Goal: Task Accomplishment & Management: Manage account settings

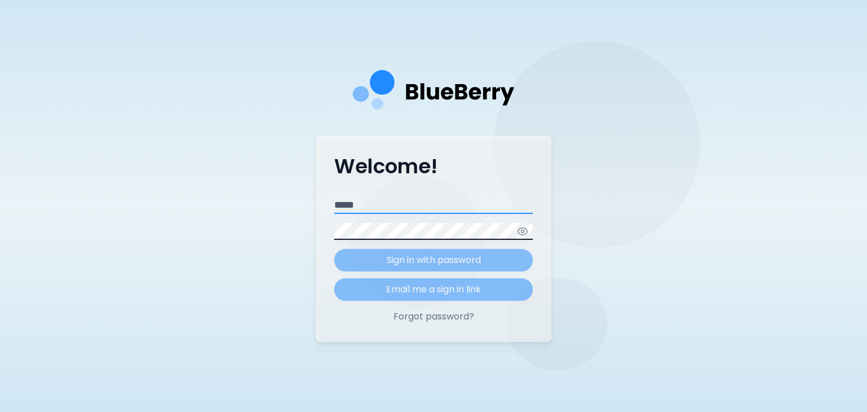
type input "**********"
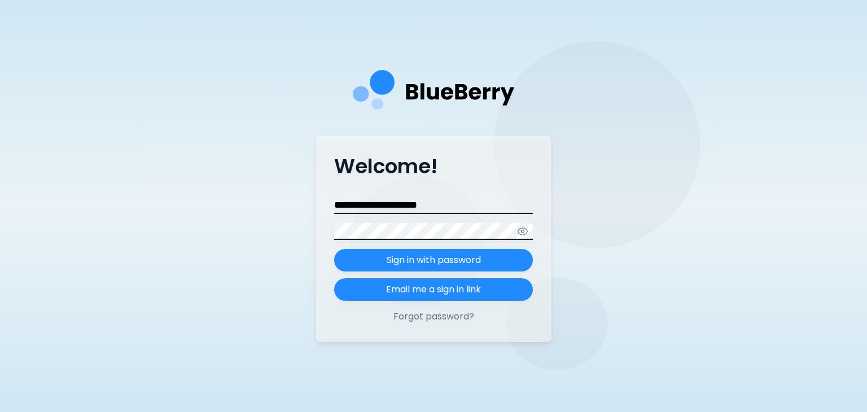
click at [402, 261] on form "**********" at bounding box center [433, 249] width 199 height 104
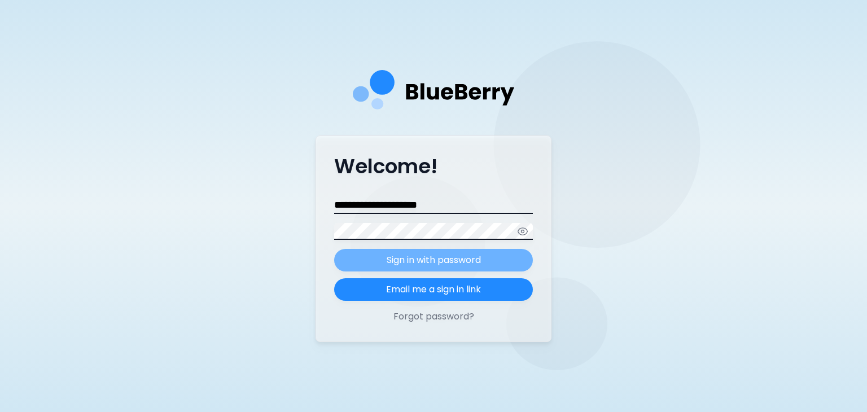
click at [403, 261] on p "Sign in with password" at bounding box center [434, 260] width 94 height 14
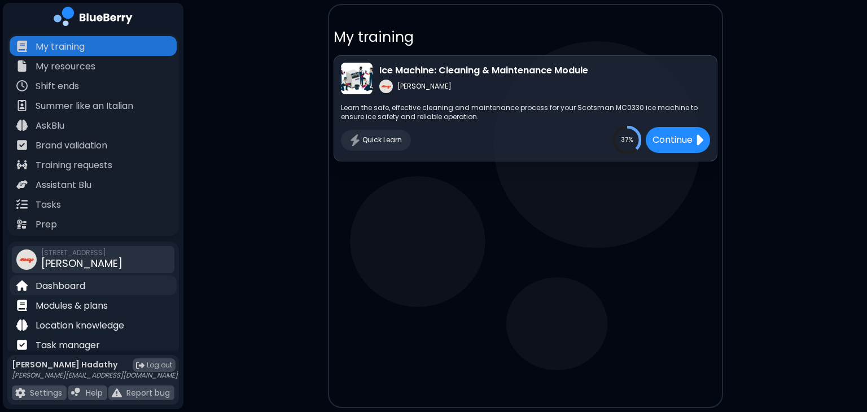
click at [52, 285] on p "Dashboard" at bounding box center [61, 286] width 50 height 14
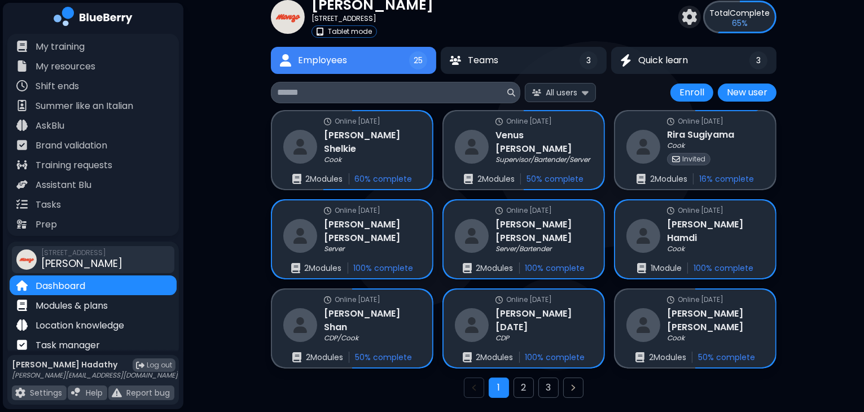
scroll to position [44, 0]
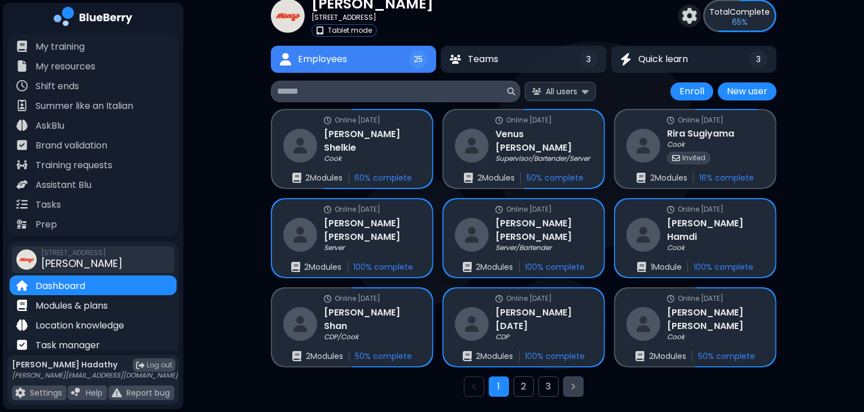
click at [569, 382] on icon "Next page" at bounding box center [573, 386] width 9 height 9
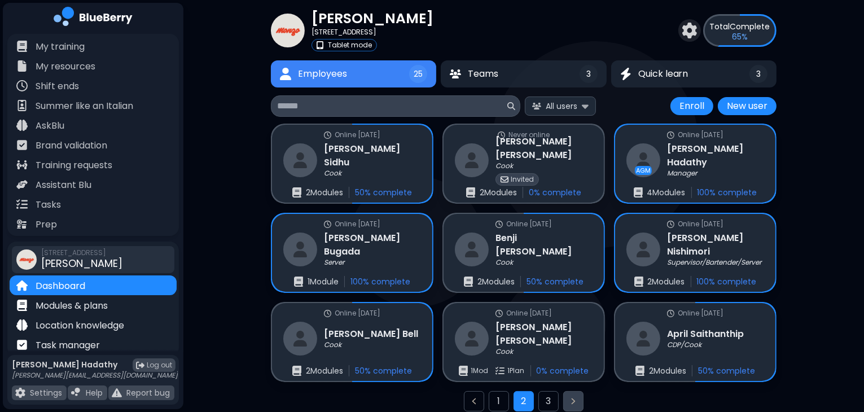
click at [569, 392] on button "Next page" at bounding box center [573, 401] width 20 height 20
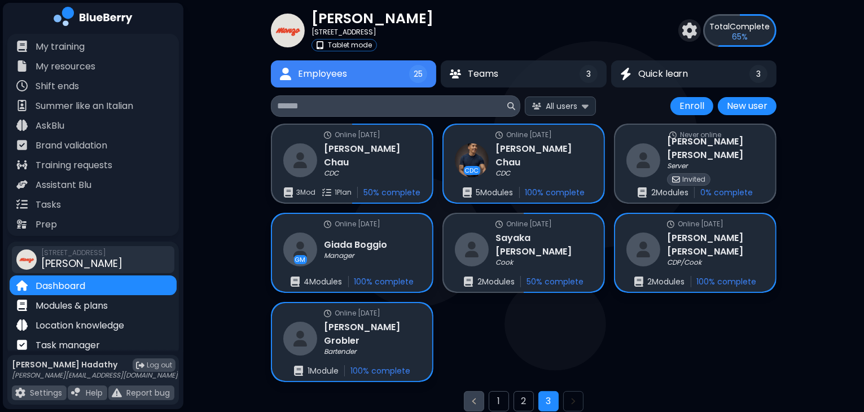
click at [479, 402] on icon "Previous page" at bounding box center [473, 401] width 9 height 9
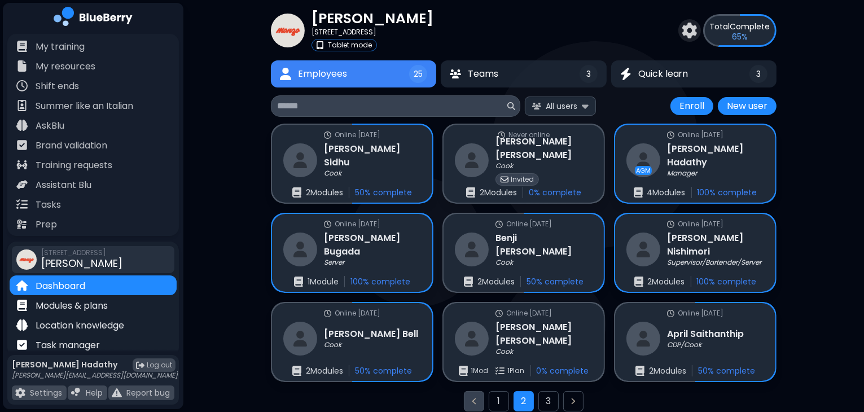
click at [479, 402] on icon "Previous page" at bounding box center [473, 401] width 9 height 9
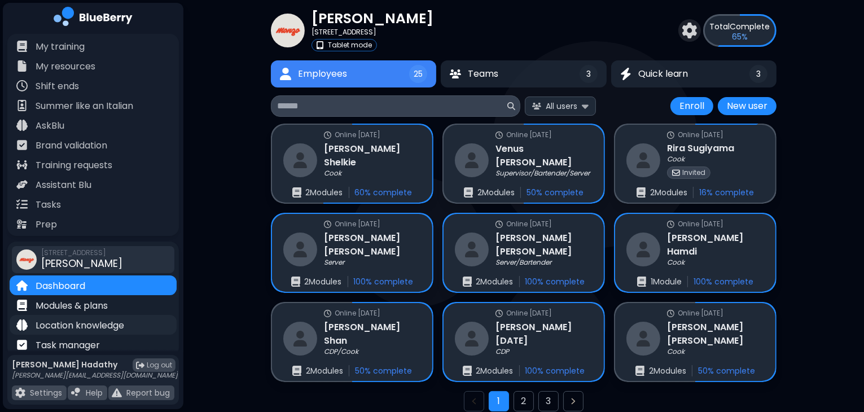
scroll to position [32, 0]
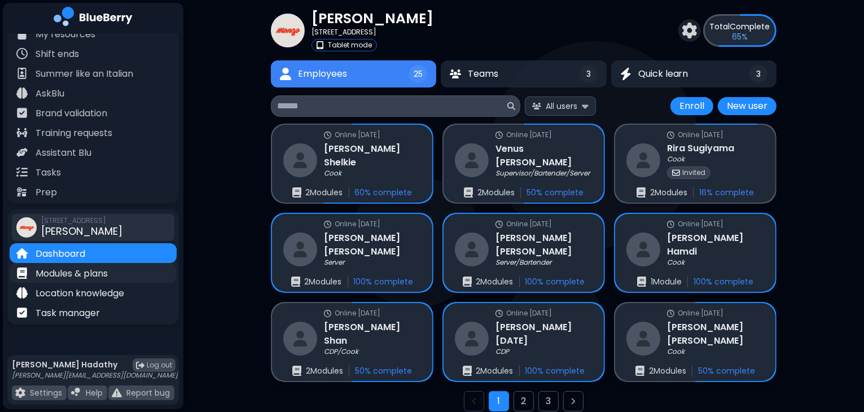
click at [131, 278] on div "Modules & plans" at bounding box center [93, 273] width 167 height 20
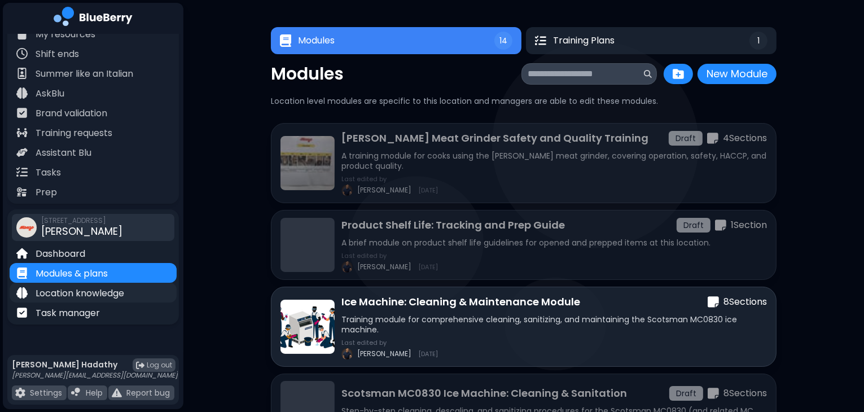
click at [99, 287] on p "Location knowledge" at bounding box center [80, 294] width 89 height 14
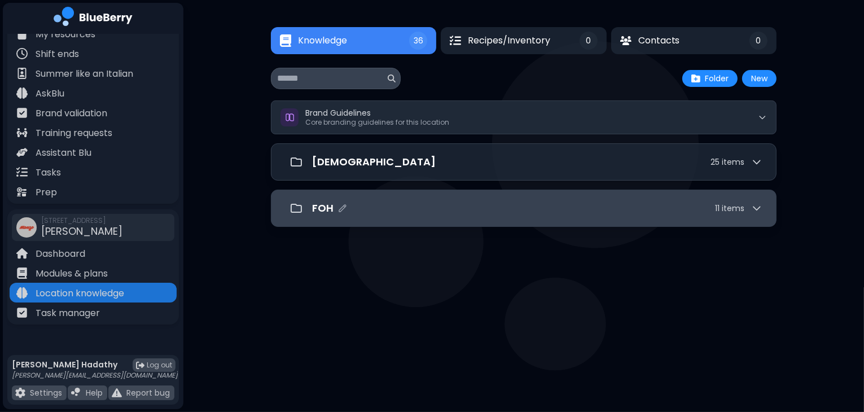
click at [420, 209] on div "FOH 11 item s" at bounding box center [537, 208] width 450 height 16
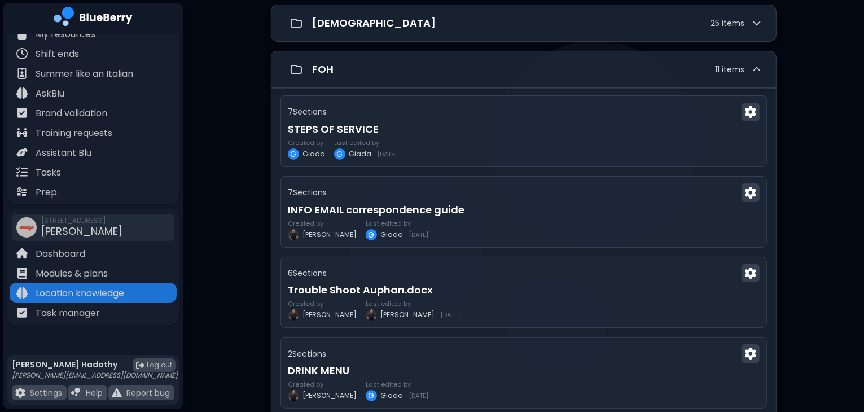
scroll to position [134, 0]
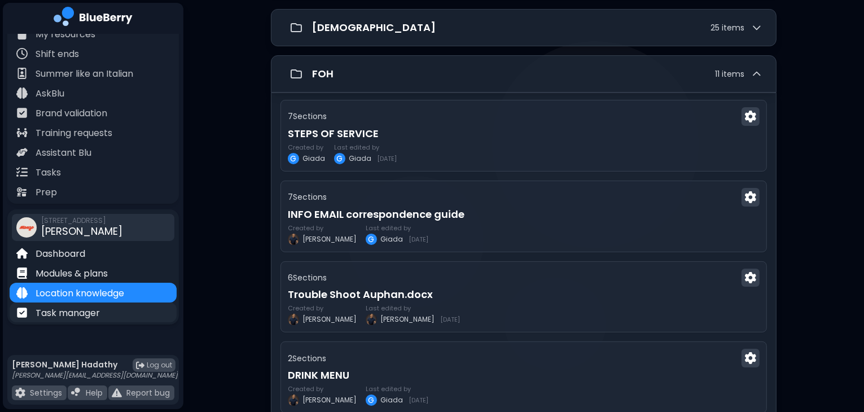
click at [119, 317] on div "Task manager" at bounding box center [93, 312] width 167 height 20
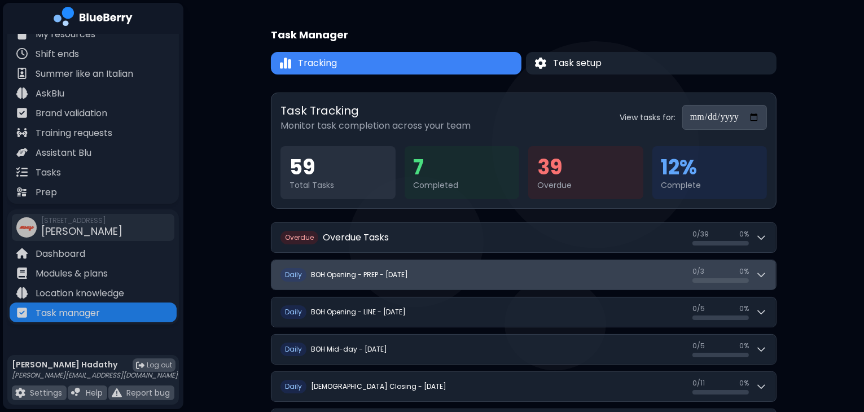
click at [348, 287] on button "D [PERSON_NAME] Opening - PREP - [DATE] 0 / 3 0 / 3 0 %" at bounding box center [523, 274] width 504 height 29
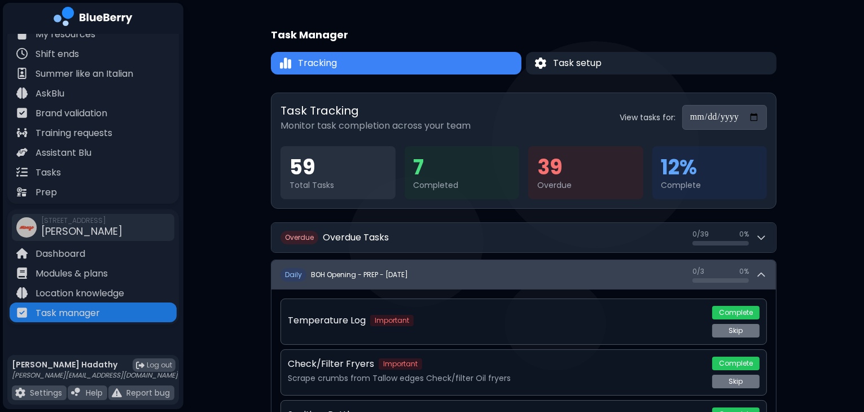
click at [361, 274] on h2 "BOH Opening - PREP - [DATE]" at bounding box center [359, 274] width 97 height 9
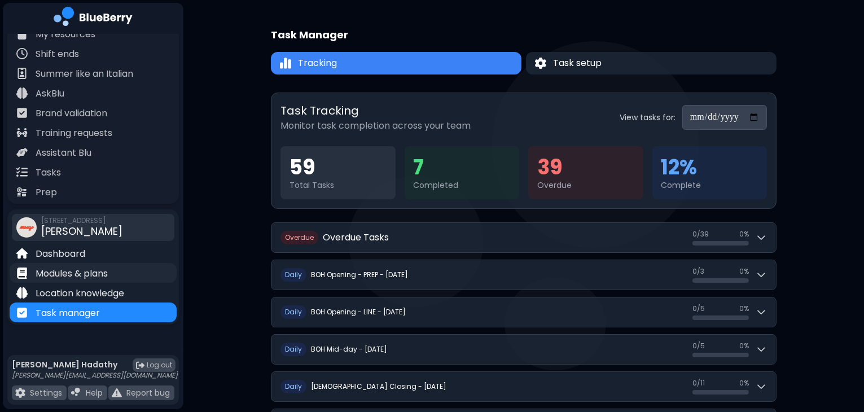
click at [104, 267] on p "Modules & plans" at bounding box center [72, 274] width 72 height 14
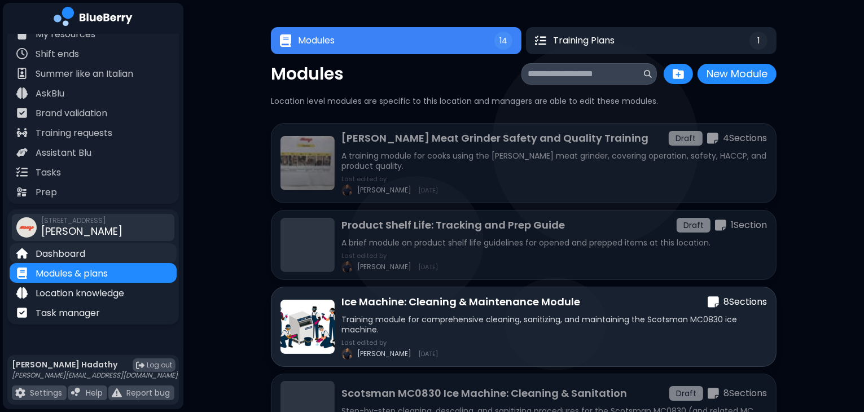
click at [106, 256] on div "Dashboard" at bounding box center [93, 253] width 167 height 20
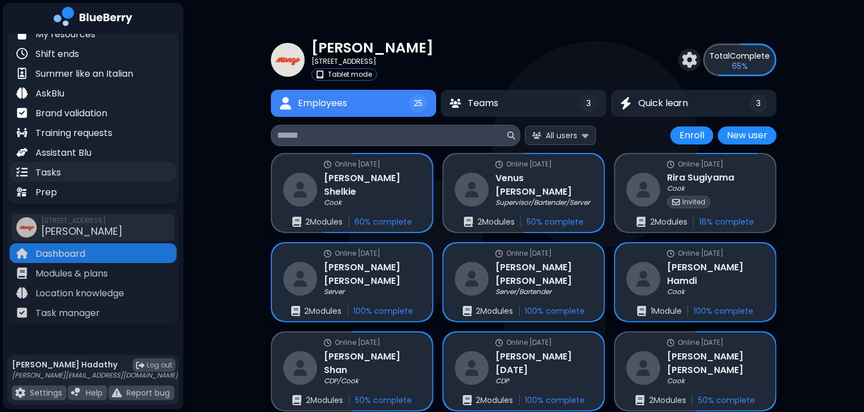
click at [86, 172] on div "Tasks" at bounding box center [93, 172] width 167 height 20
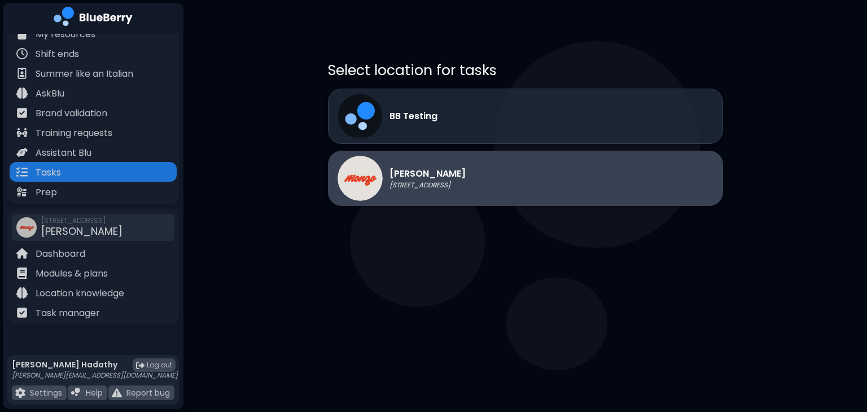
click at [459, 196] on div "[PERSON_NAME] [STREET_ADDRESS]" at bounding box center [401, 178] width 128 height 45
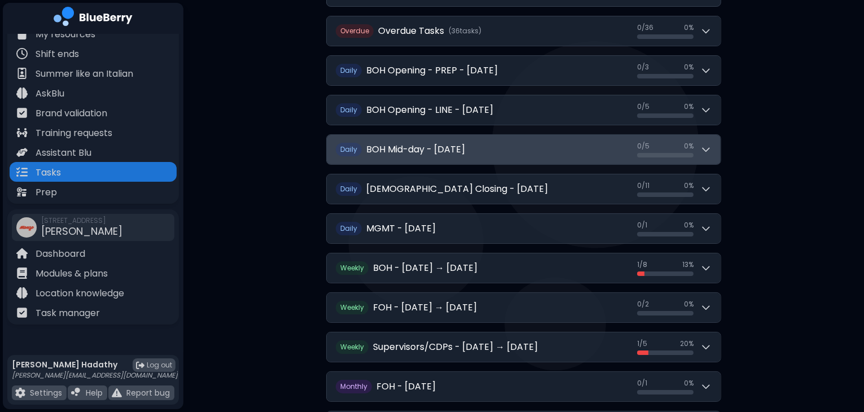
scroll to position [156, 0]
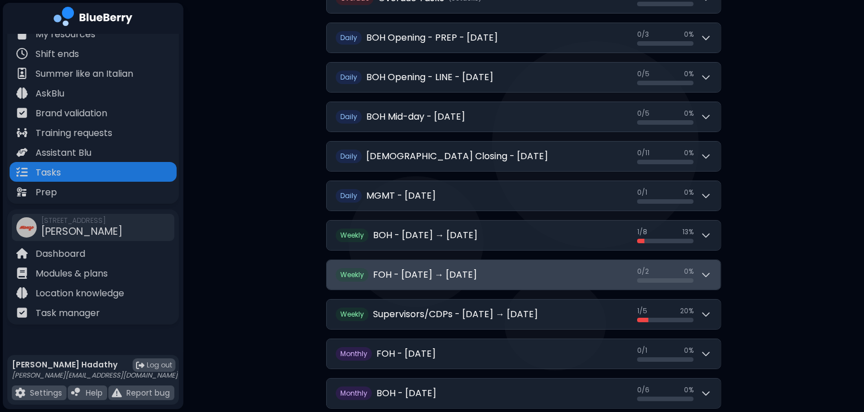
click at [703, 269] on icon at bounding box center [705, 274] width 11 height 11
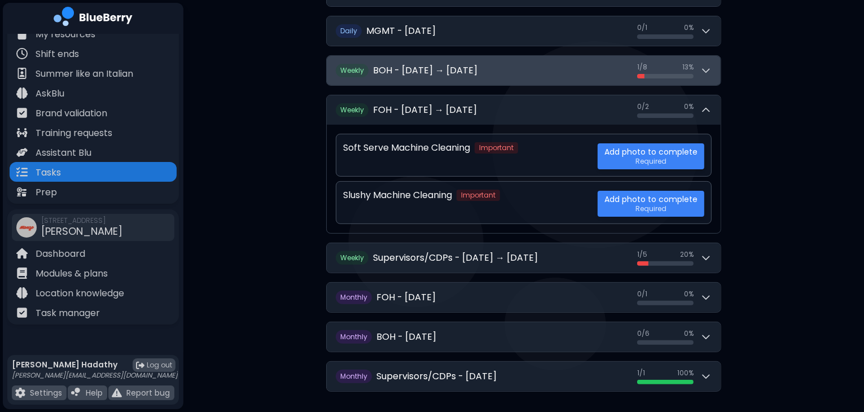
scroll to position [320, 0]
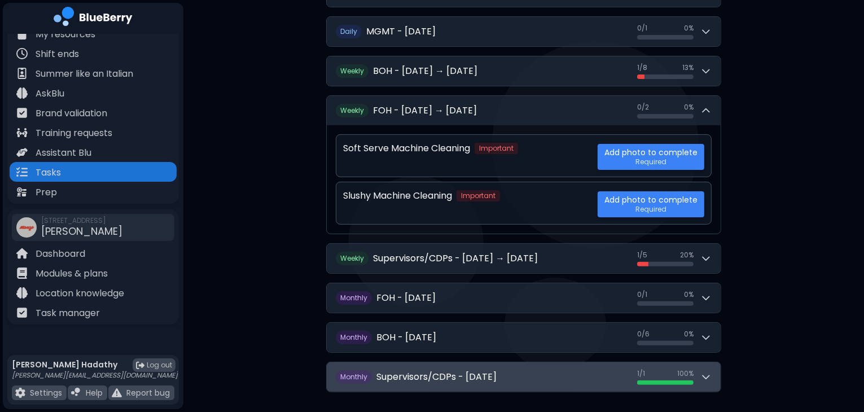
click at [691, 385] on button "Monthly Supervisors/CDPs - [DATE] 1 / 1 1 / 1 100 %" at bounding box center [524, 376] width 394 height 29
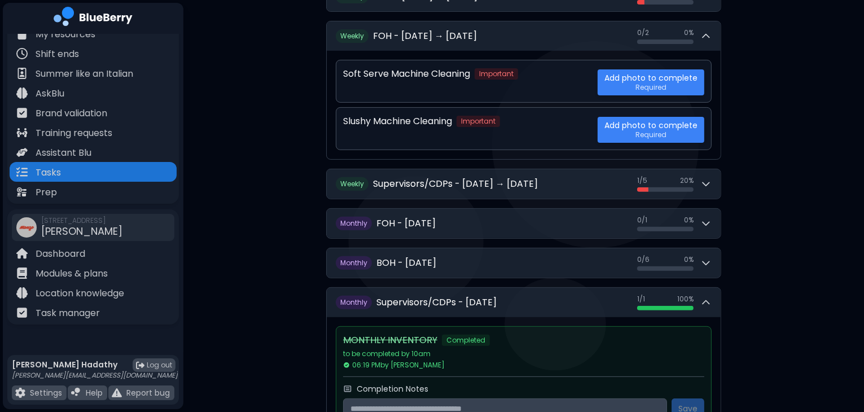
scroll to position [459, 0]
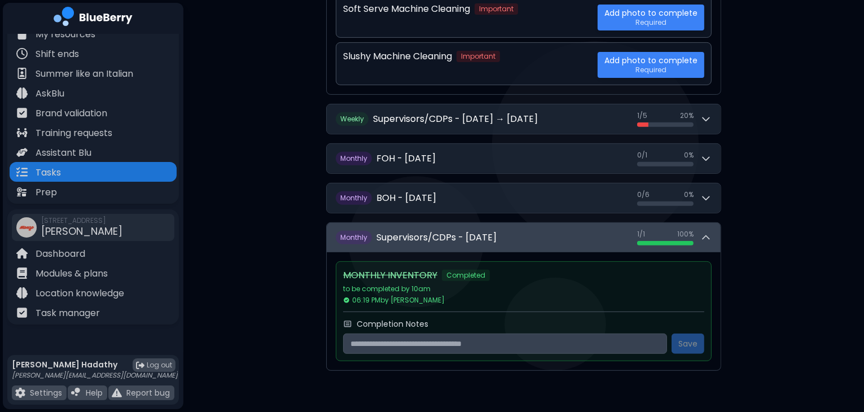
click at [701, 230] on div "1 / 1 1 / 1 100 %" at bounding box center [674, 238] width 74 height 16
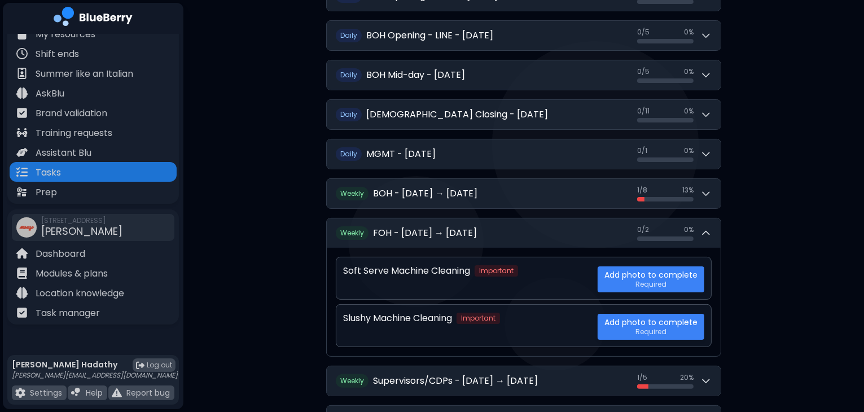
scroll to position [198, 0]
